Goal: Transaction & Acquisition: Purchase product/service

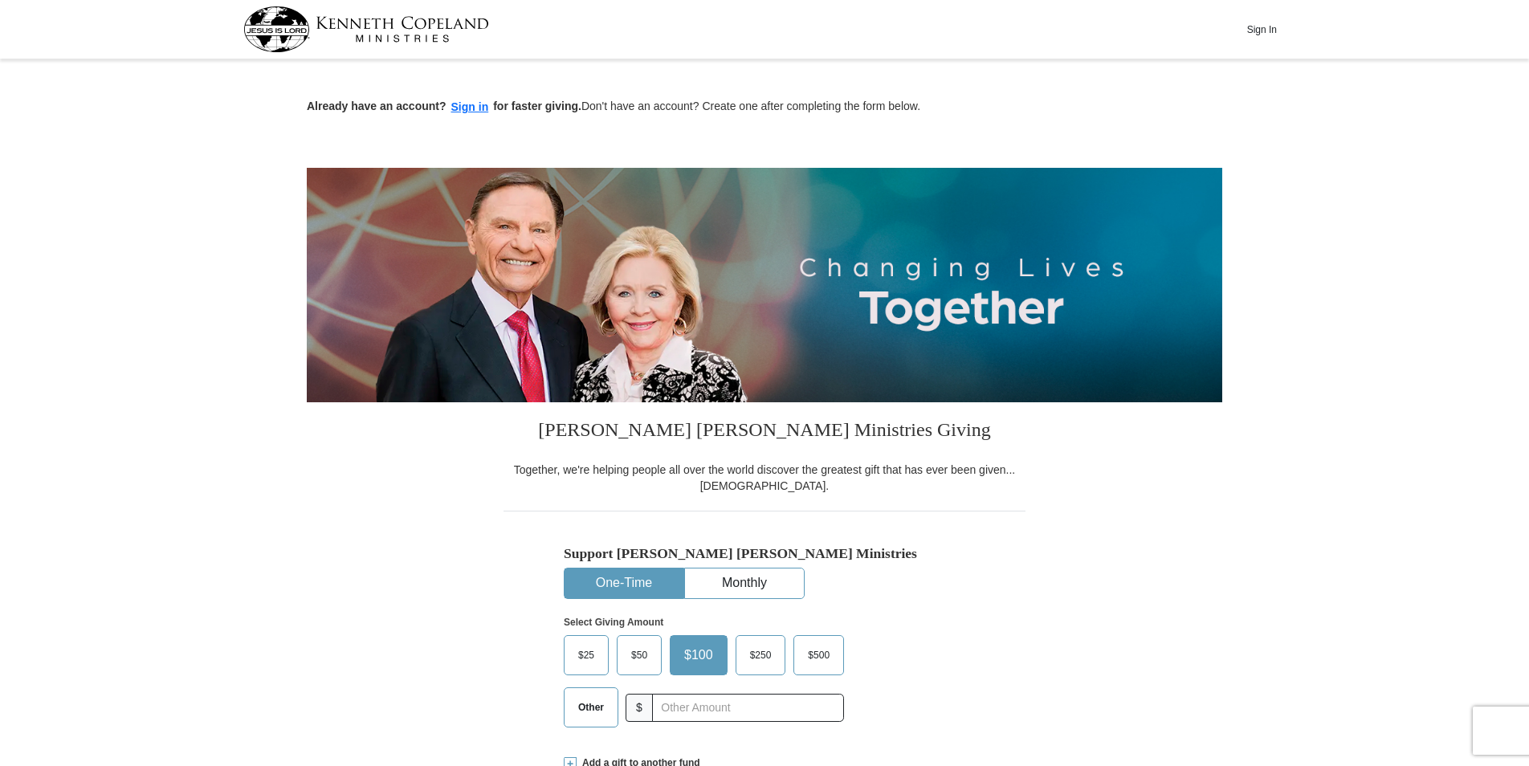
click at [644, 584] on button "One-Time" at bounding box center [624, 584] width 119 height 30
click at [676, 704] on input "text" at bounding box center [748, 708] width 178 height 28
type input "30.00"
type button "[URL][DOMAIN_NAME]"
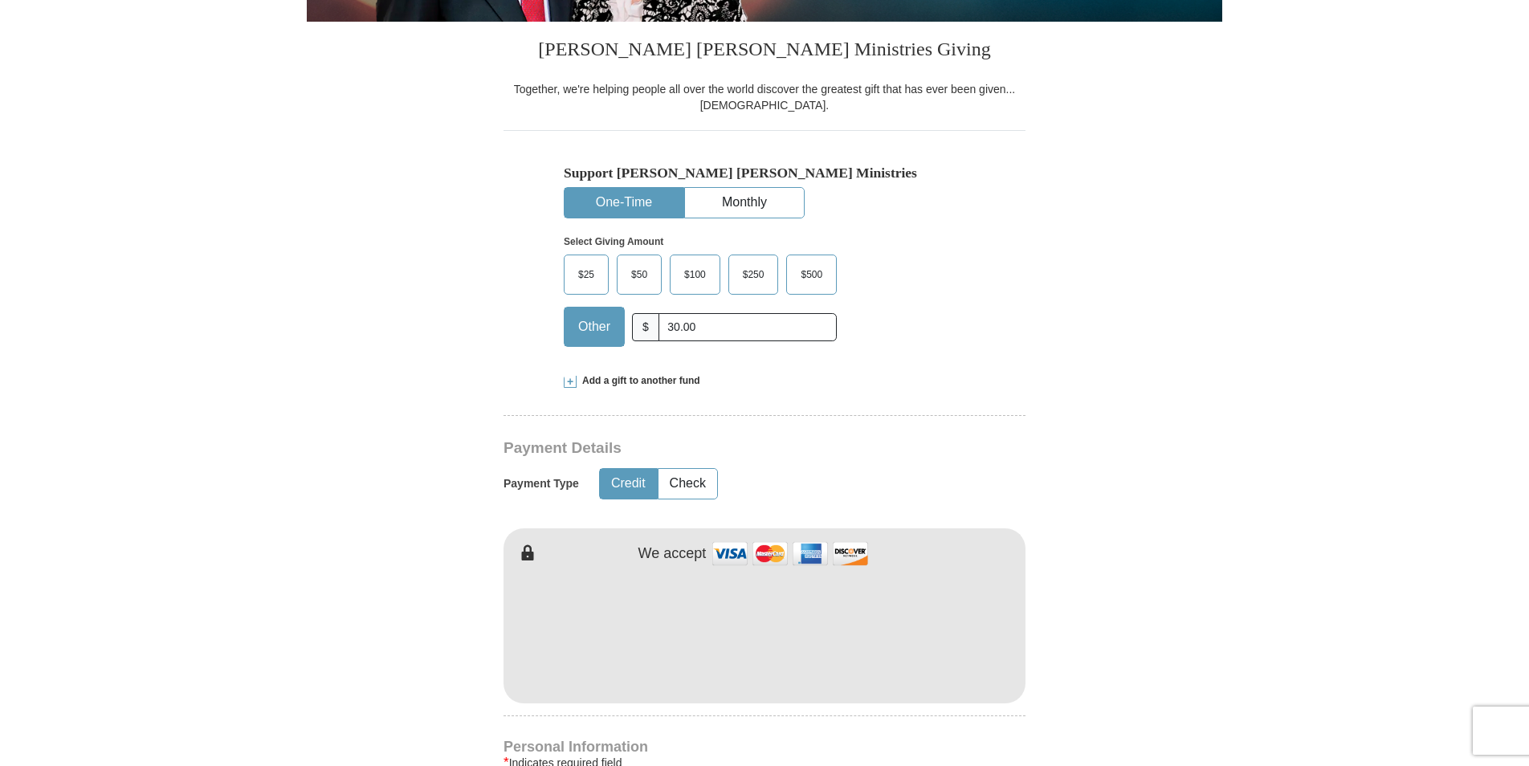
scroll to position [387, 0]
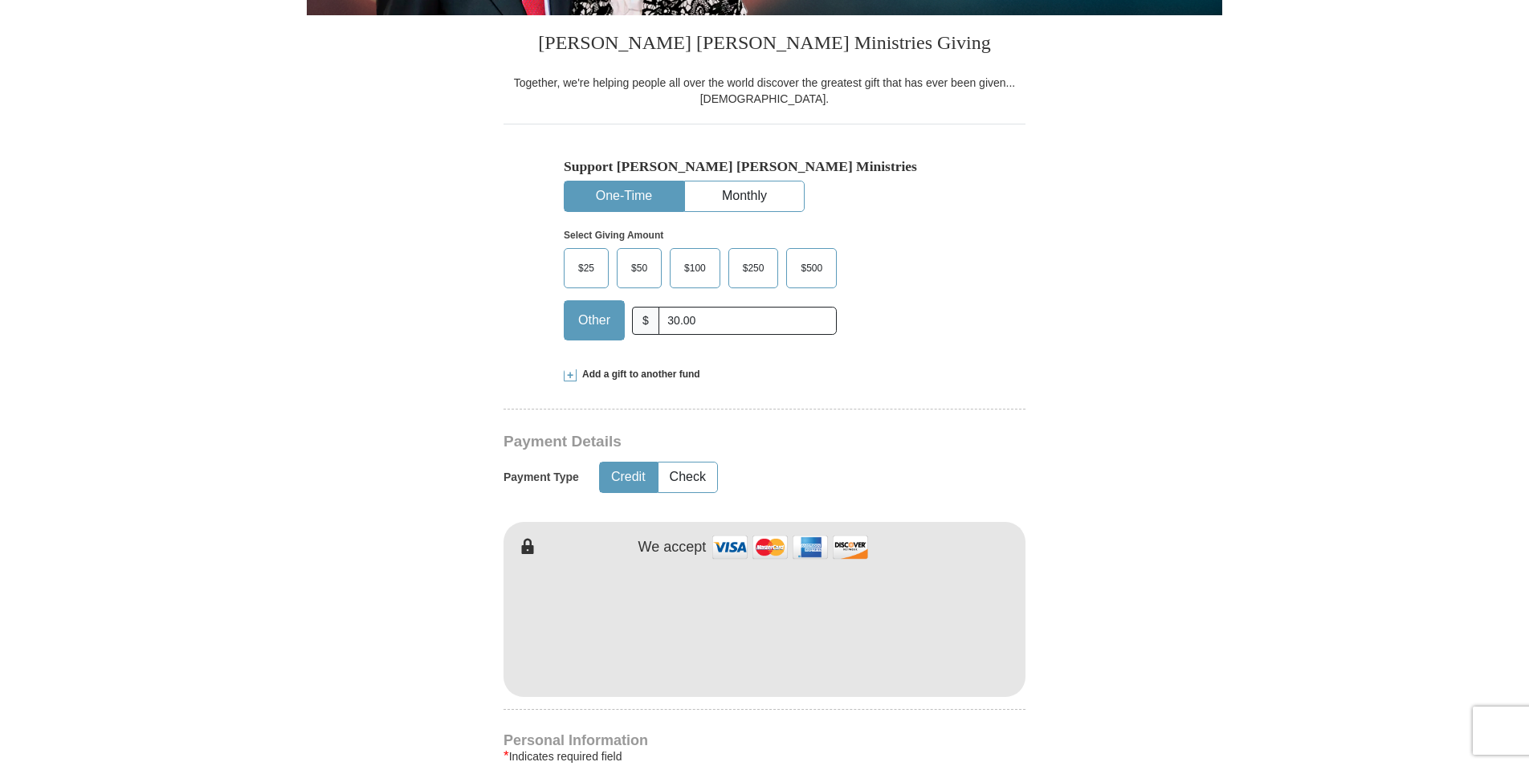
click at [1134, 706] on form "Already have an account? Sign in for faster giving. Don't have an account? Crea…" at bounding box center [765, 662] width 916 height 1970
drag, startPoint x: 1134, startPoint y: 706, endPoint x: 1199, endPoint y: 721, distance: 66.8
click at [1199, 721] on form "Already have an account? Sign in for faster giving. Don't have an account? Crea…" at bounding box center [765, 662] width 916 height 1970
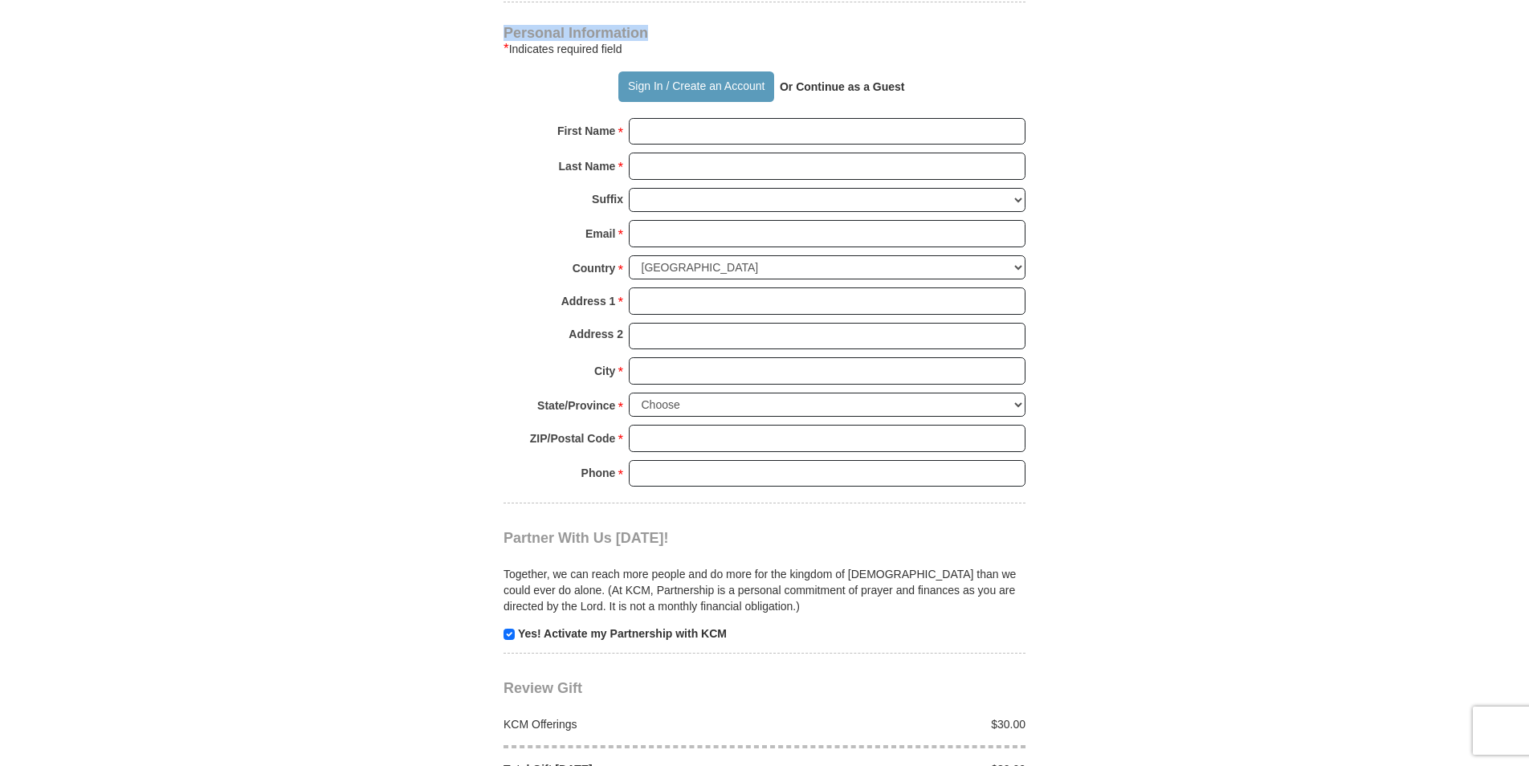
scroll to position [1728, 0]
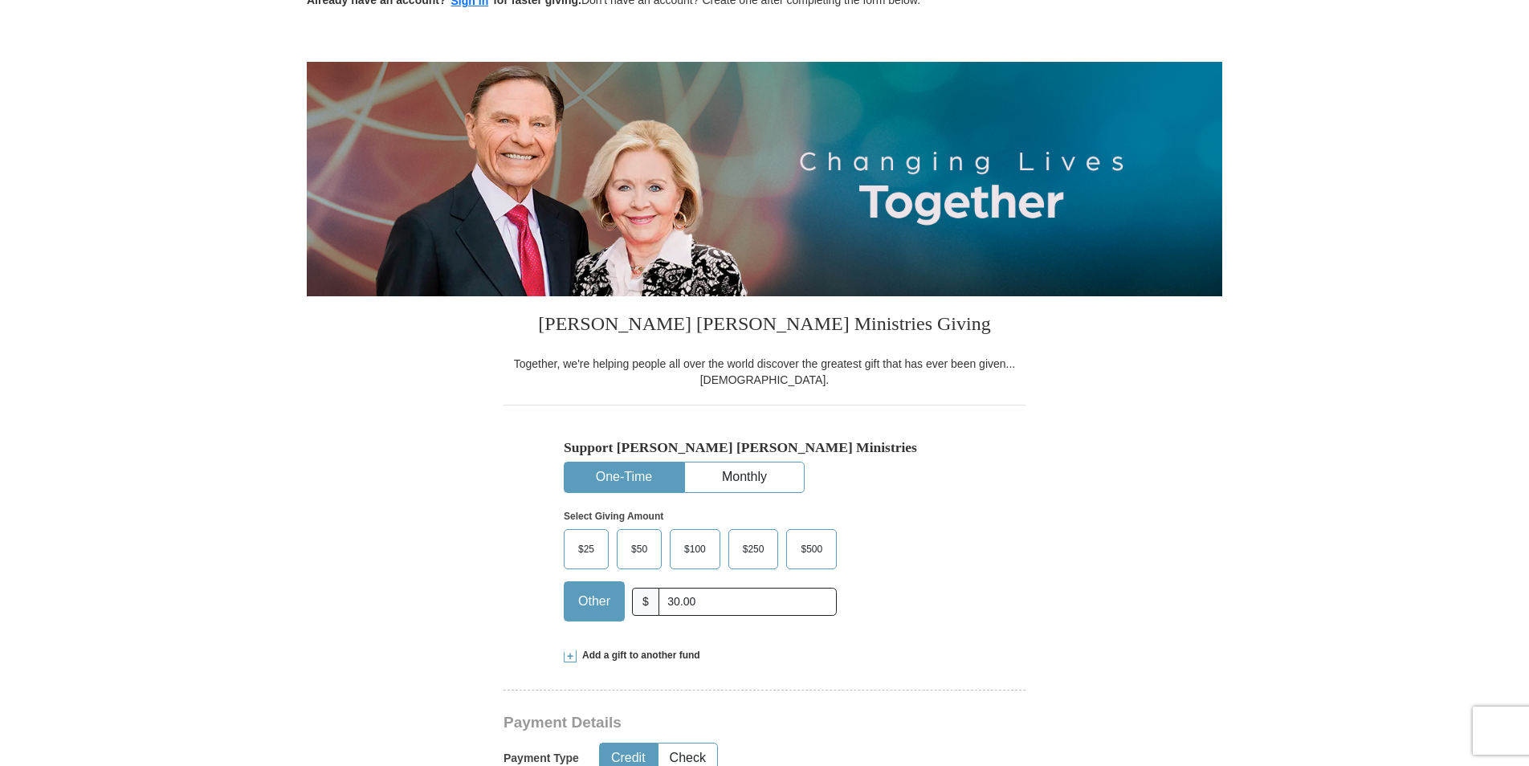
scroll to position [0, 0]
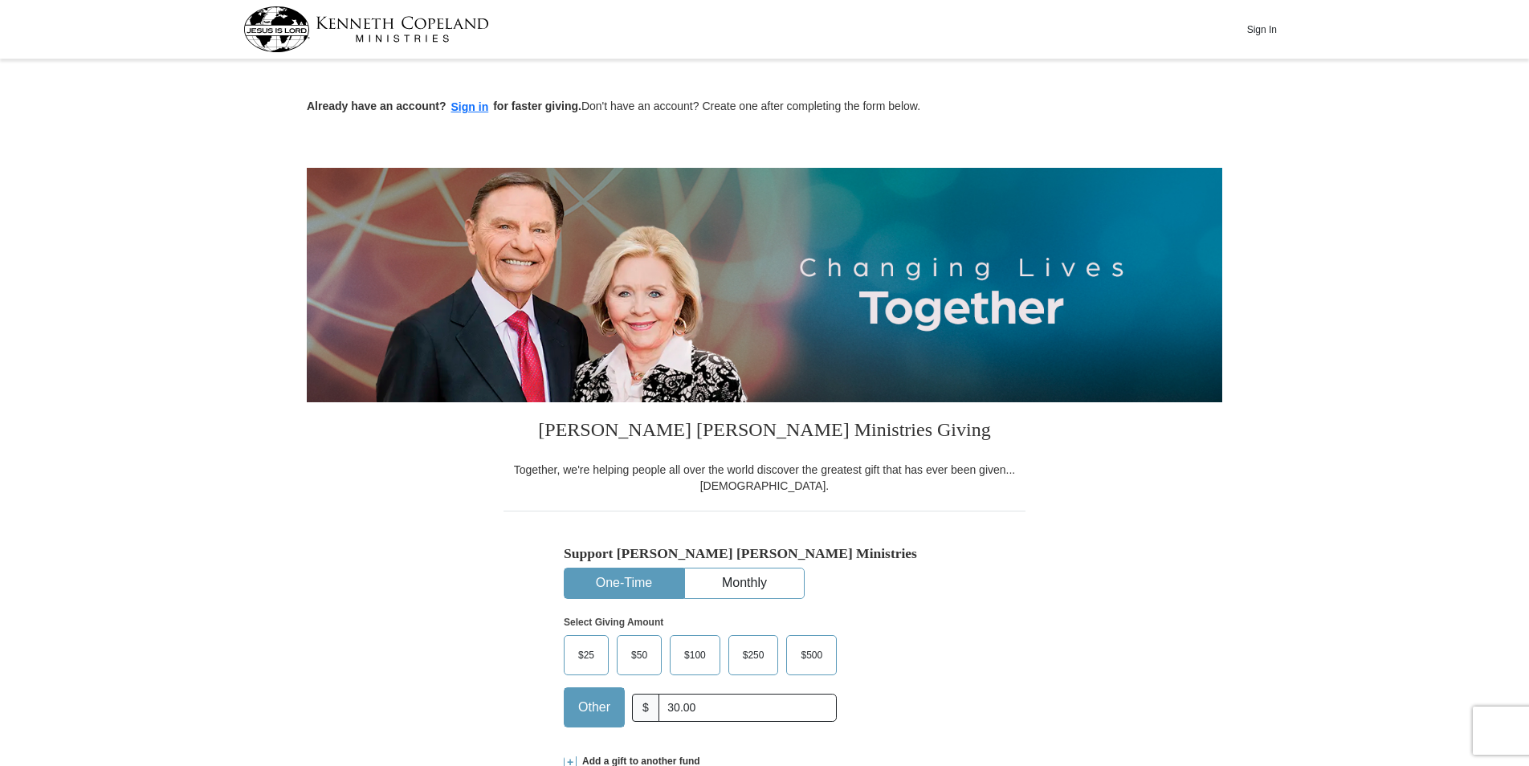
type button "[URL][DOMAIN_NAME]"
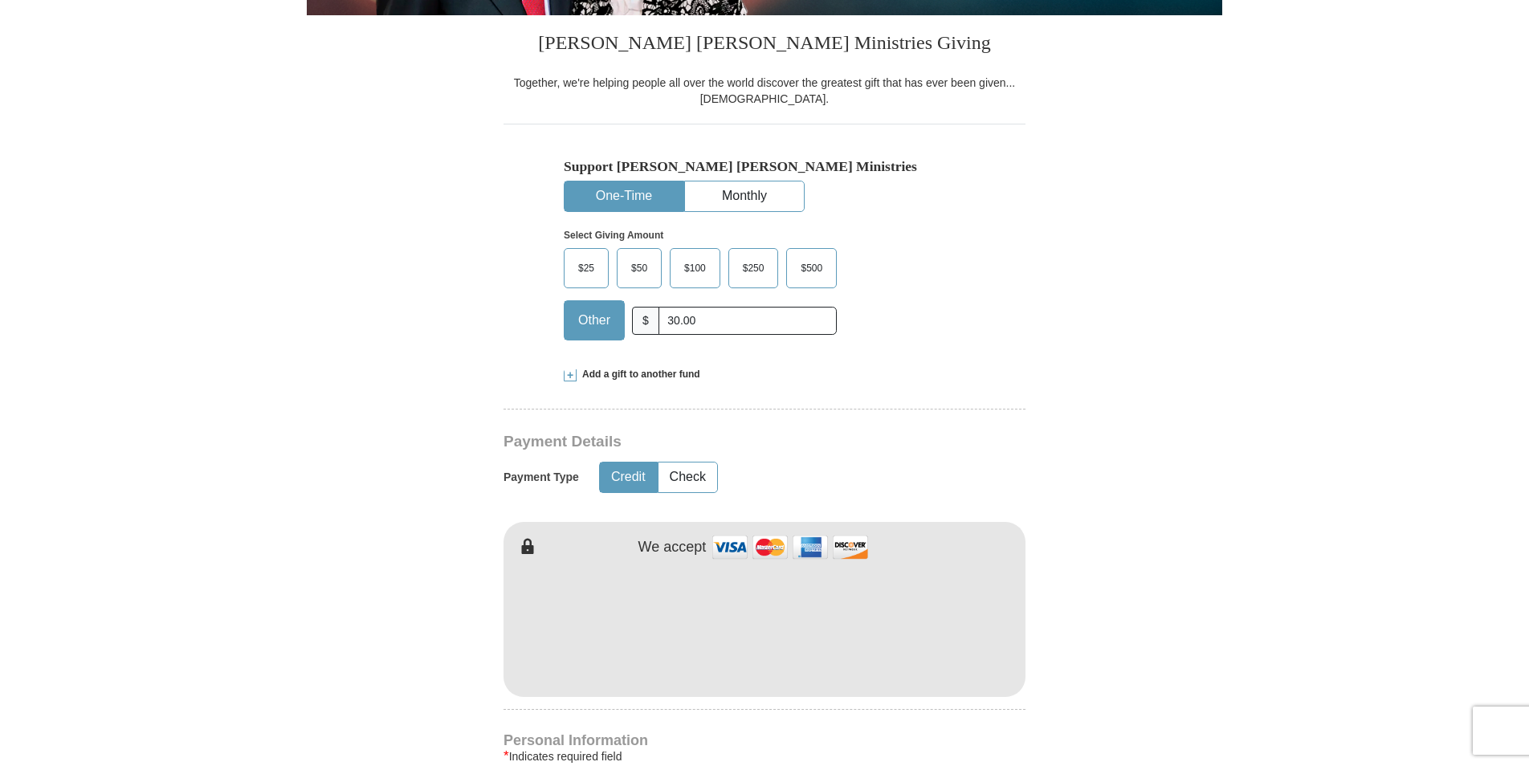
scroll to position [233, 0]
type button "Credit"
type button "Check"
click at [641, 479] on button "Credit" at bounding box center [628, 478] width 57 height 30
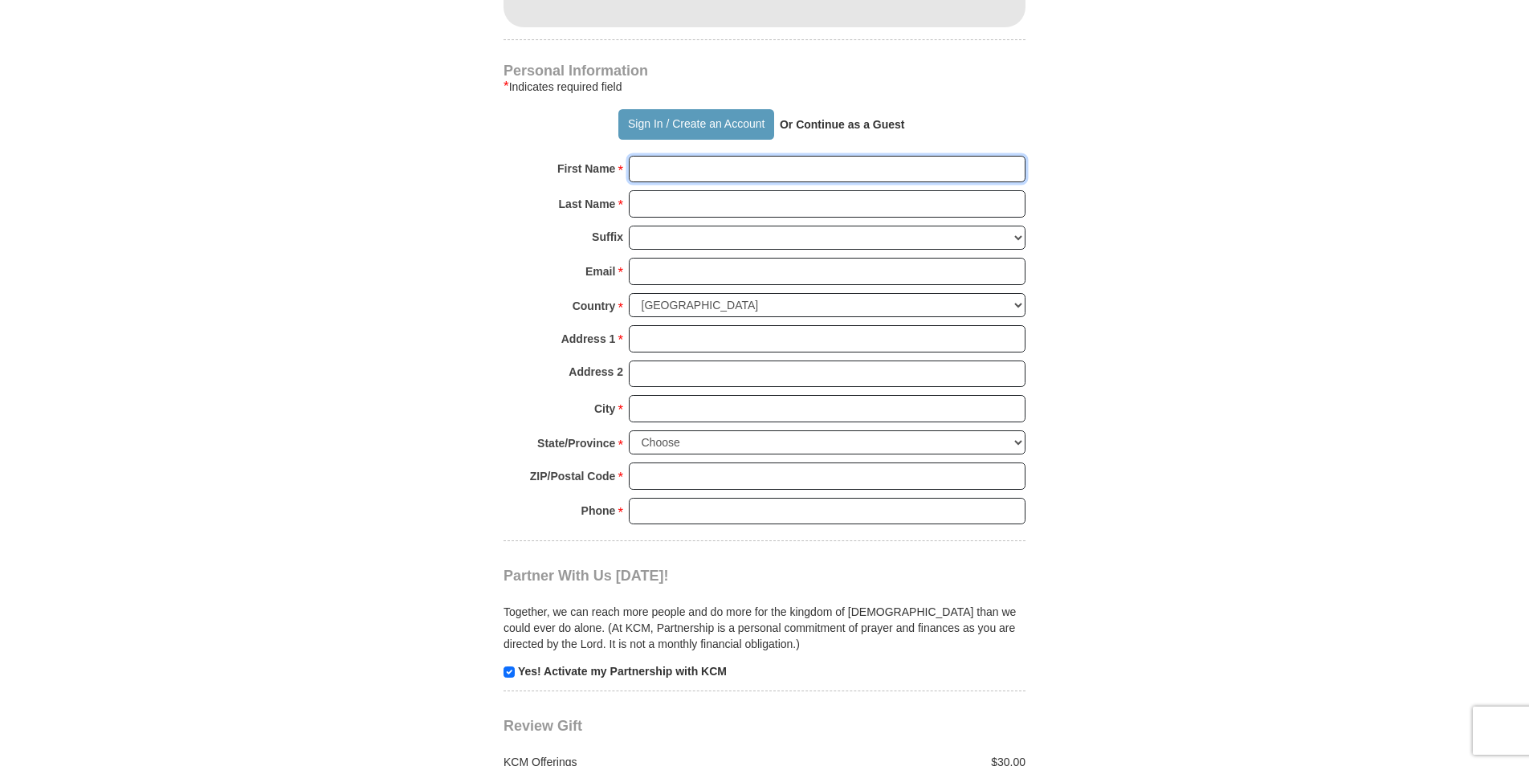
click at [807, 171] on input "First Name *" at bounding box center [827, 169] width 397 height 27
type input "[PERSON_NAME]"
type input "[EMAIL_ADDRESS][DOMAIN_NAME]"
type input "[STREET_ADDRESS][PERSON_NAME]"
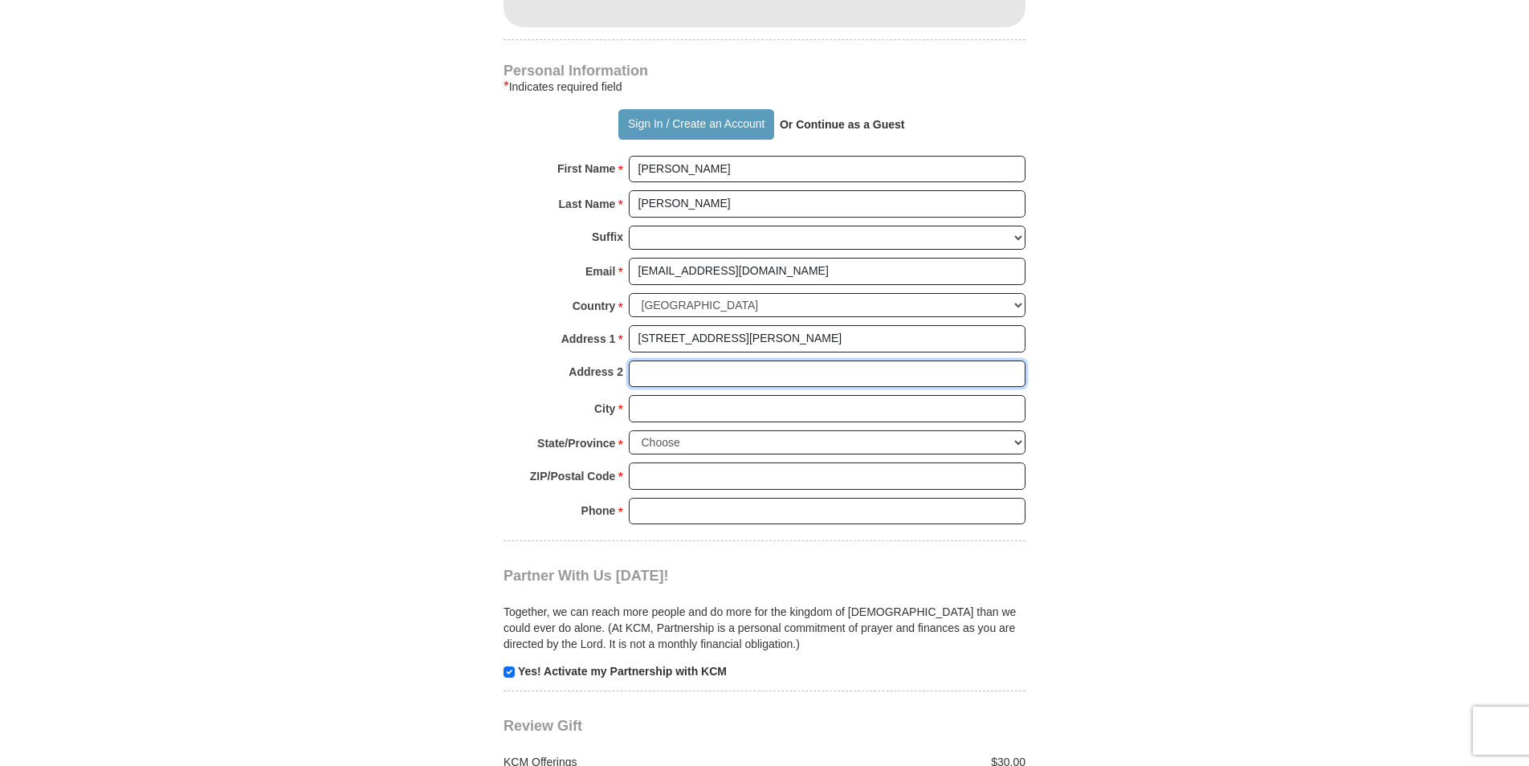
type input "[STREET_ADDRESS][PERSON_NAME]"
type input "[PERSON_NAME]"
type input "24380"
click at [700, 510] on input "Phone * *" at bounding box center [827, 511] width 397 height 27
type input "5402501255"
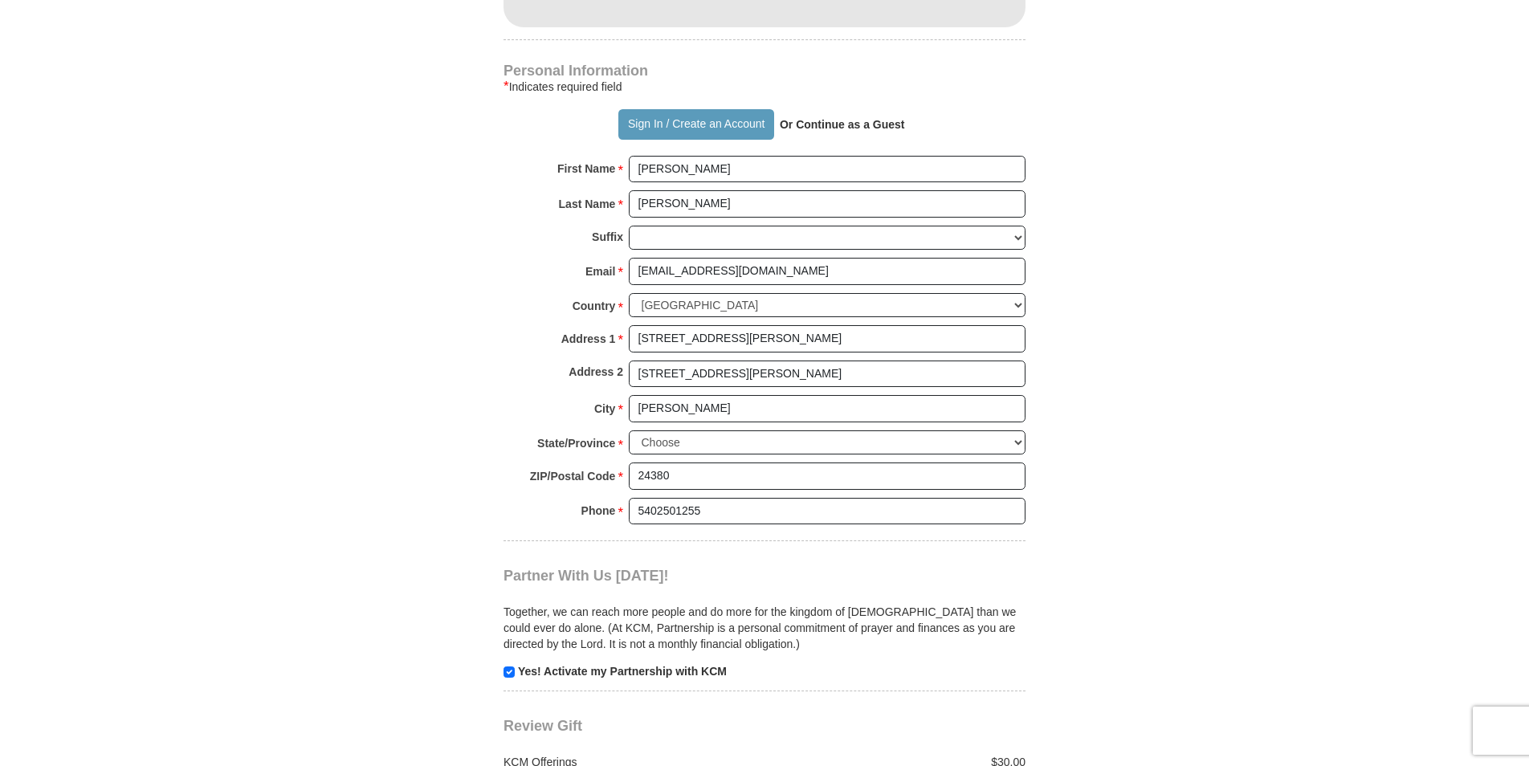
click at [974, 446] on select "Choose [US_STATE] [US_STATE] [US_STATE] [US_STATE] [US_STATE] Armed Forces Amer…" at bounding box center [827, 443] width 397 height 25
select select "VA"
click at [629, 431] on select "Choose [US_STATE] [US_STATE] [US_STATE] [US_STATE] [US_STATE] Armed Forces Amer…" at bounding box center [827, 443] width 397 height 25
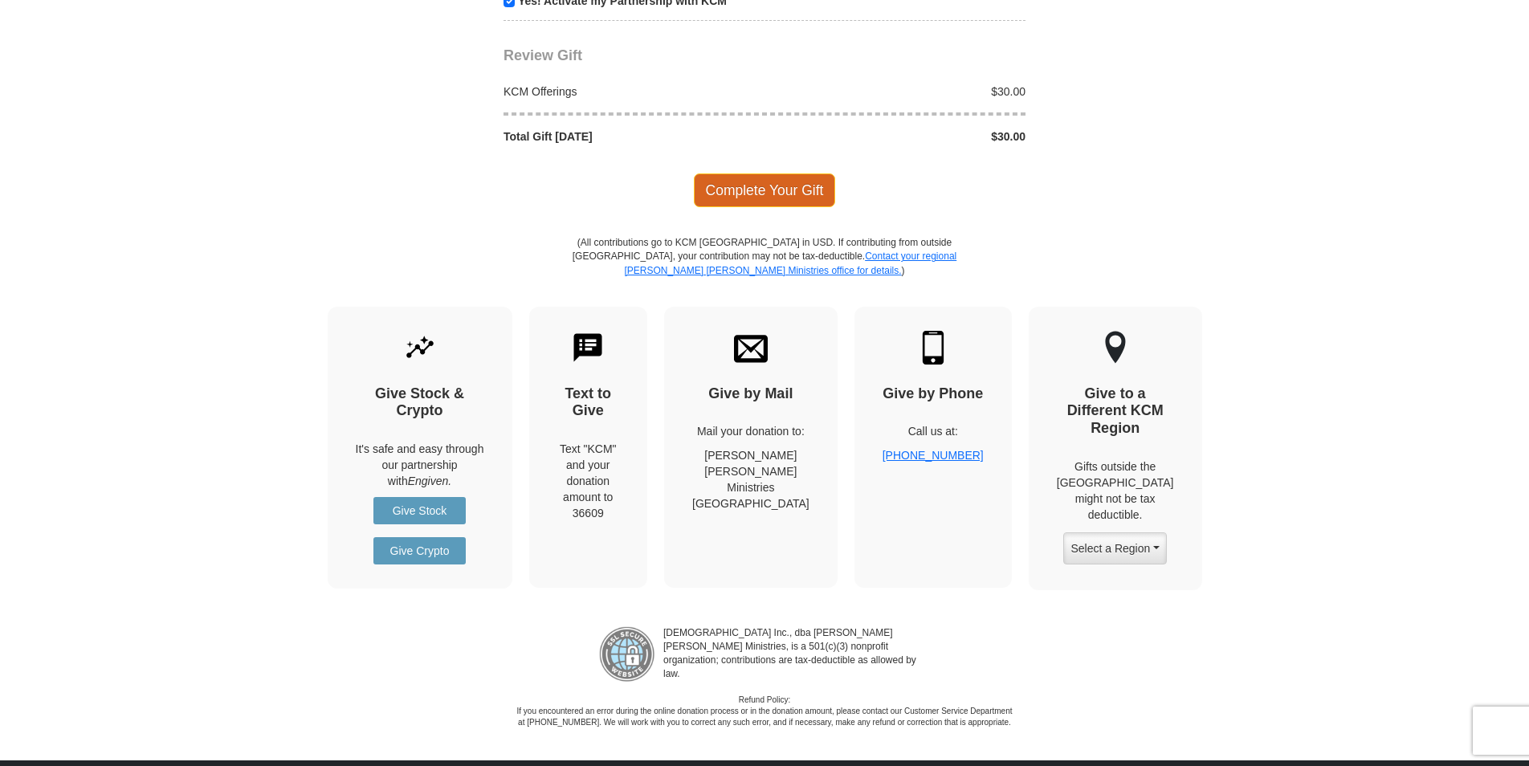
click at [772, 187] on span "Complete Your Gift" at bounding box center [765, 191] width 142 height 34
